Goal: Go to known website: Access a specific website the user already knows

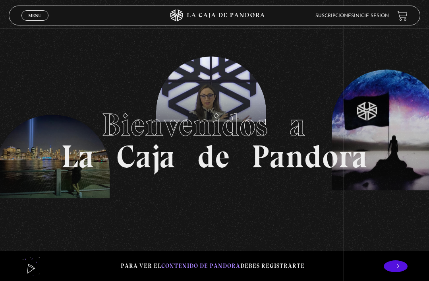
click at [377, 18] on link "Inicie sesión" at bounding box center [371, 16] width 35 height 5
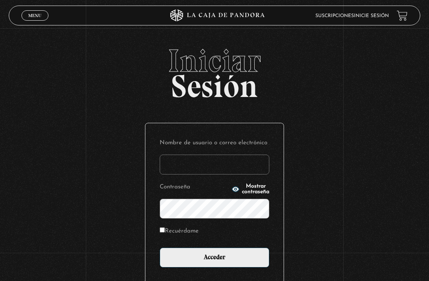
click at [254, 161] on input "Nombre de usuario o correo electrónico" at bounding box center [215, 165] width 110 height 20
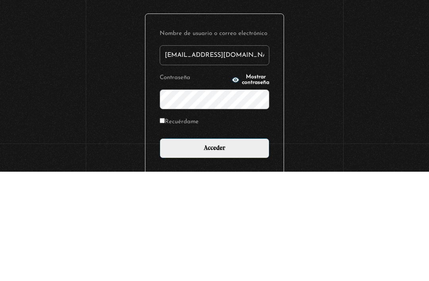
type input "[EMAIL_ADDRESS][DOMAIN_NAME]"
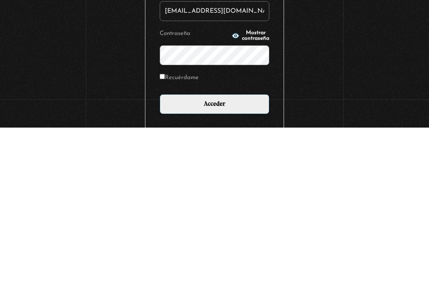
click at [217, 247] on input "Acceder" at bounding box center [215, 257] width 110 height 20
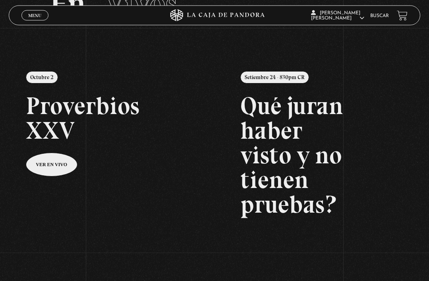
scroll to position [60, 0]
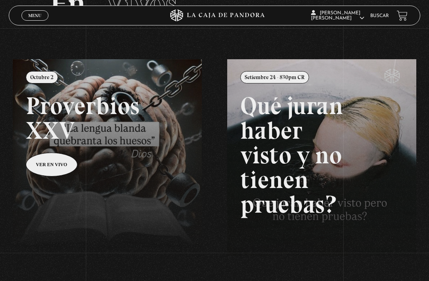
click at [160, 153] on link at bounding box center [227, 199] width 429 height 281
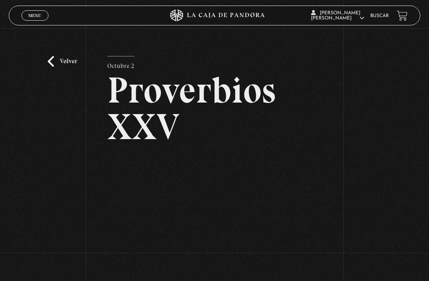
scroll to position [102, 0]
